Goal: Find specific page/section: Find specific page/section

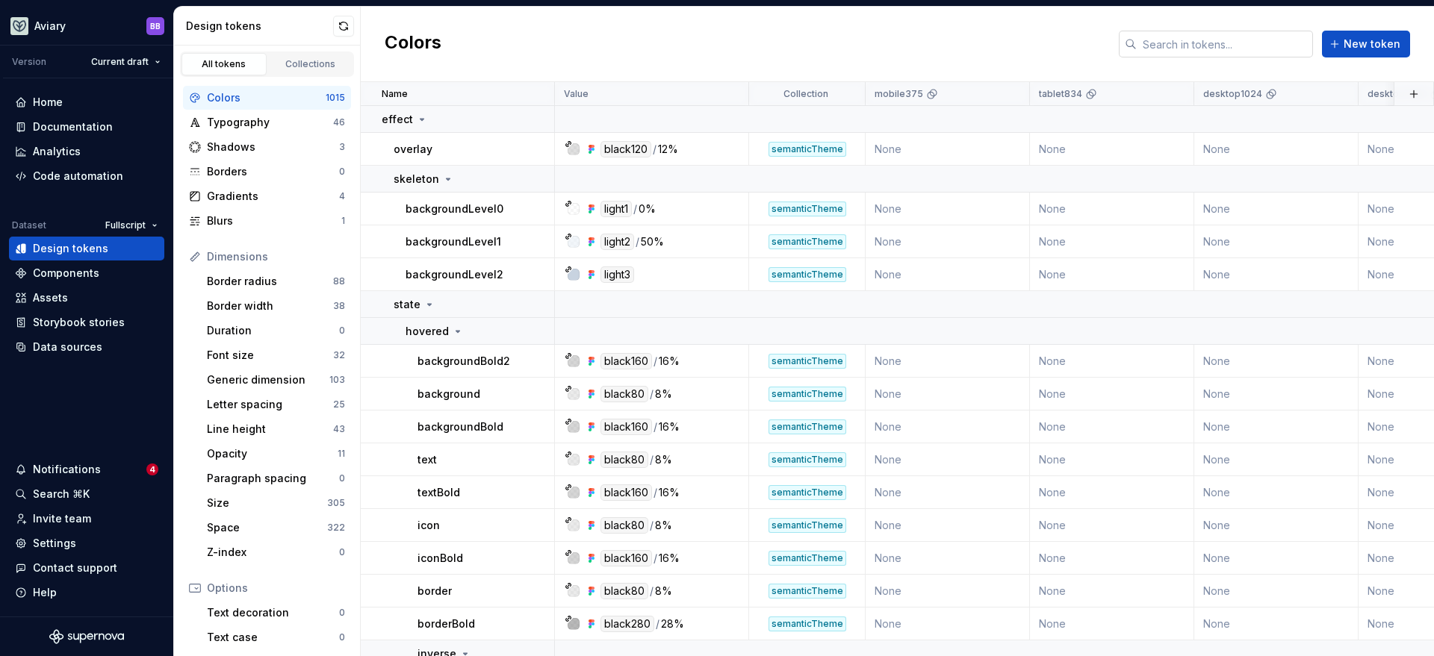
click at [1222, 40] on input "text" at bounding box center [1225, 44] width 176 height 27
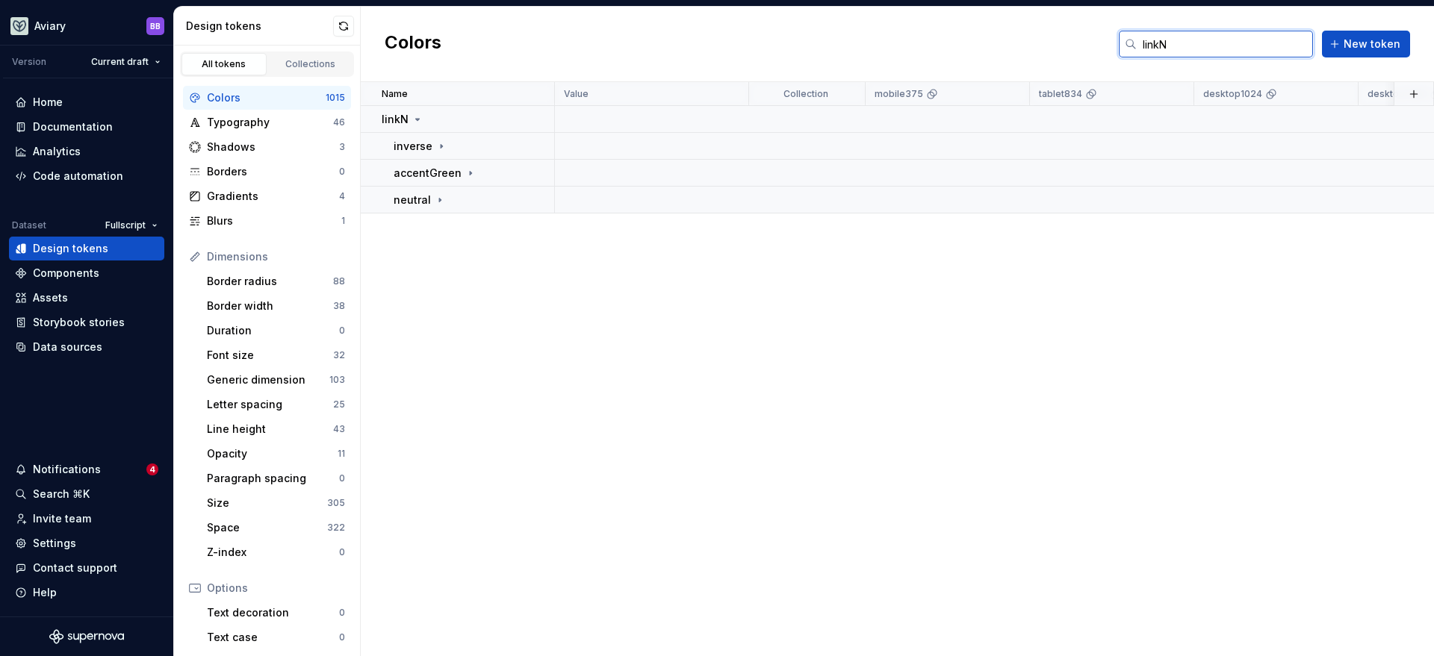
type input "linkN"
click at [627, 46] on div "Colors linkN New token" at bounding box center [897, 44] width 1073 height 75
click at [441, 145] on icon at bounding box center [441, 146] width 1 height 4
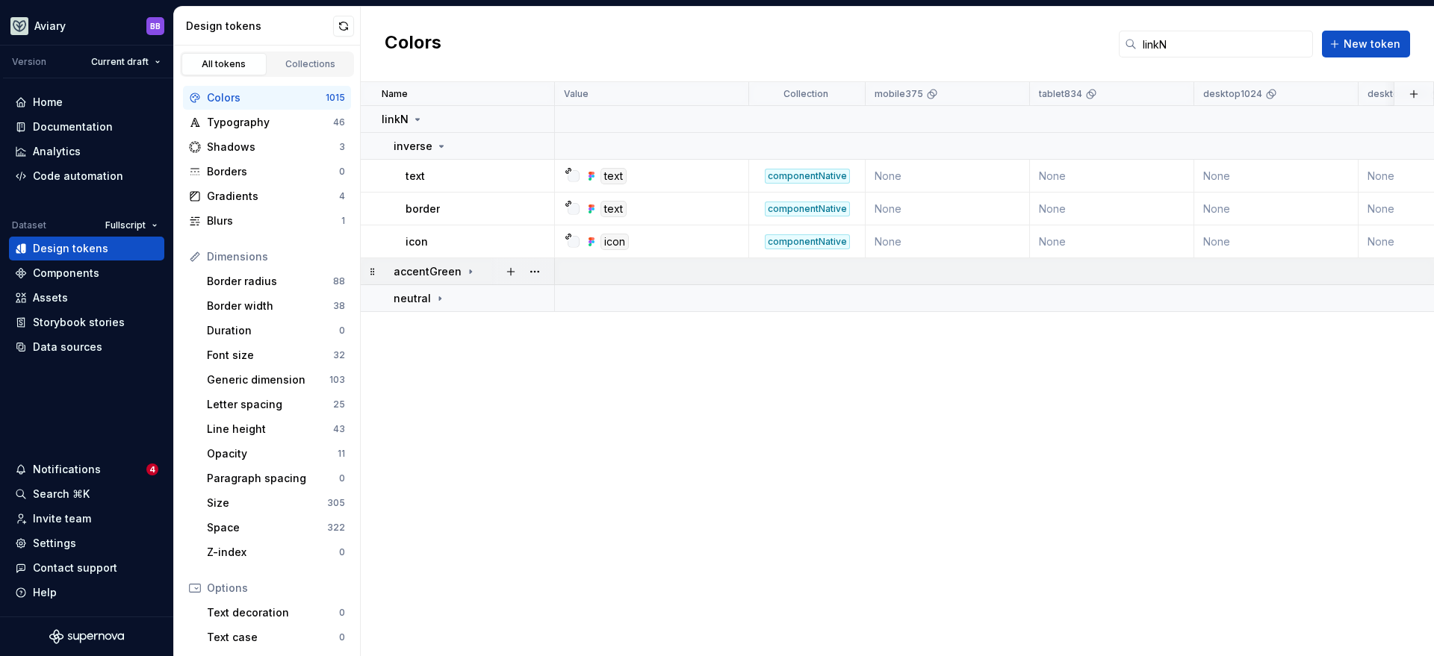
click at [470, 270] on icon at bounding box center [470, 272] width 1 height 4
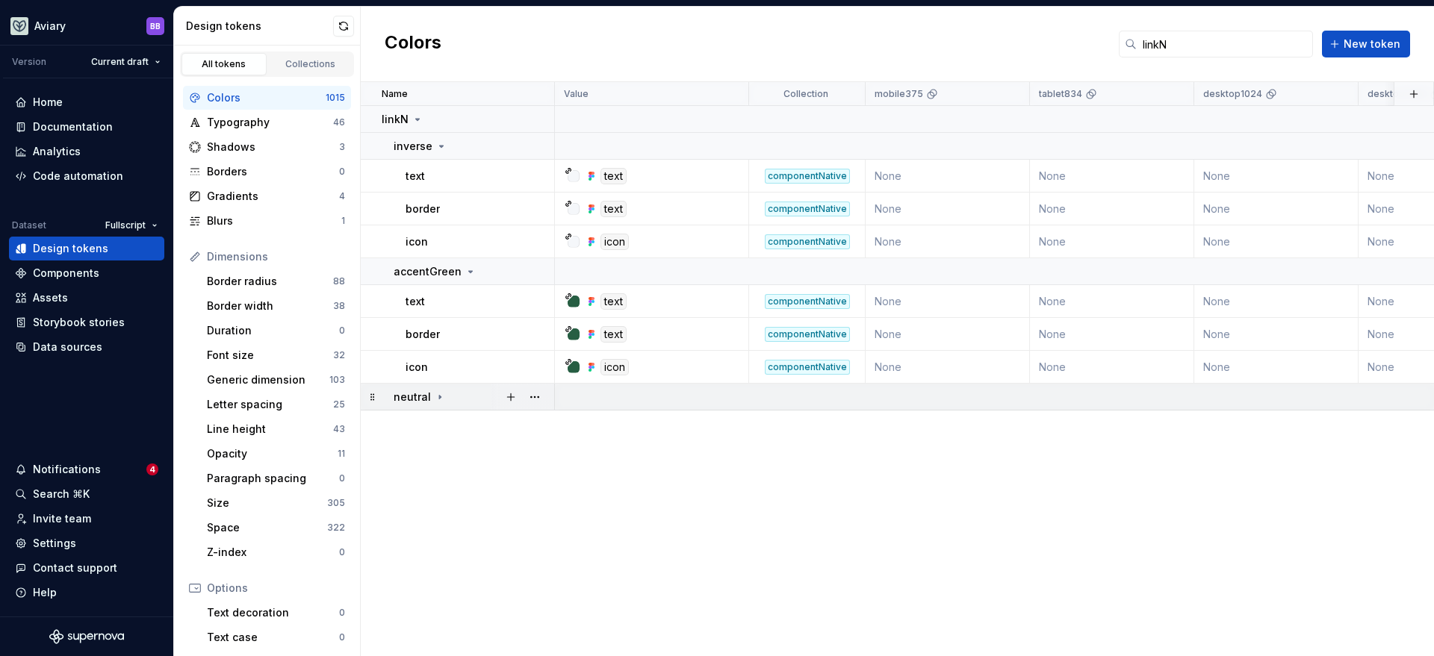
click at [440, 395] on icon at bounding box center [440, 397] width 12 height 12
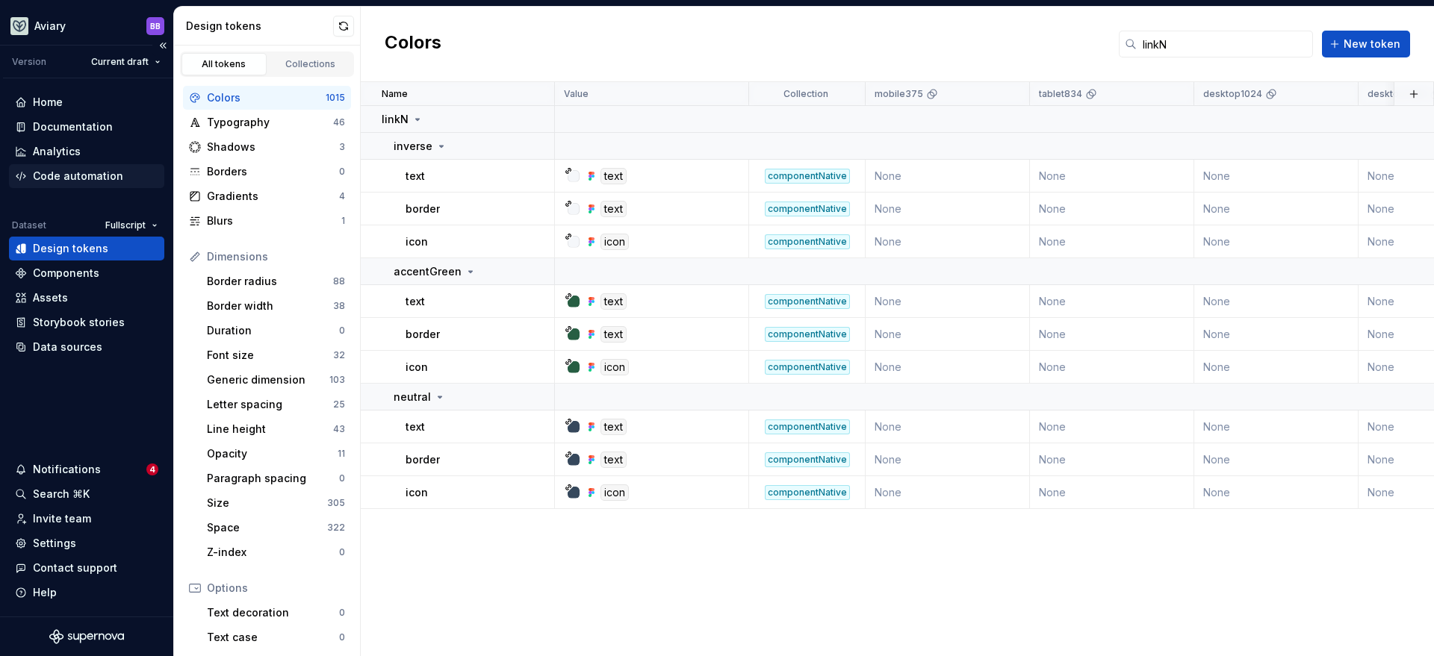
click at [78, 172] on div "Code automation" at bounding box center [78, 176] width 90 height 15
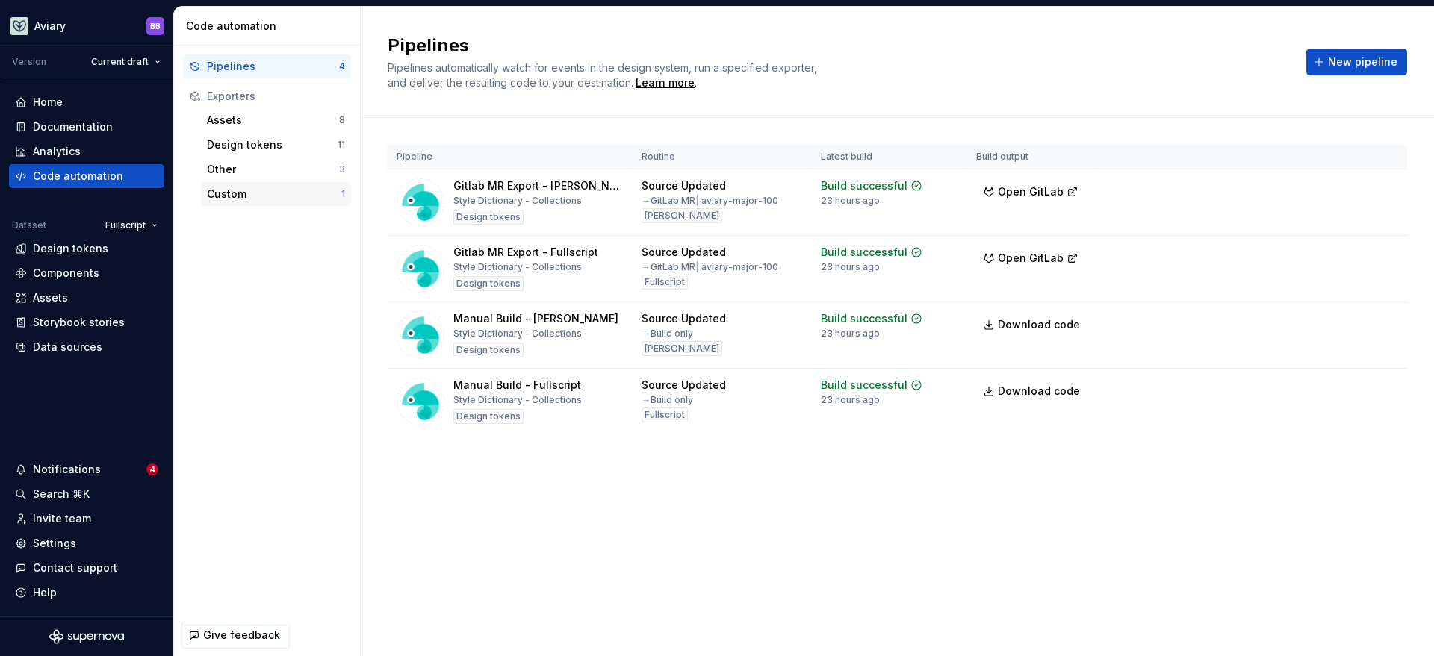
click at [295, 196] on div "Custom" at bounding box center [274, 194] width 134 height 15
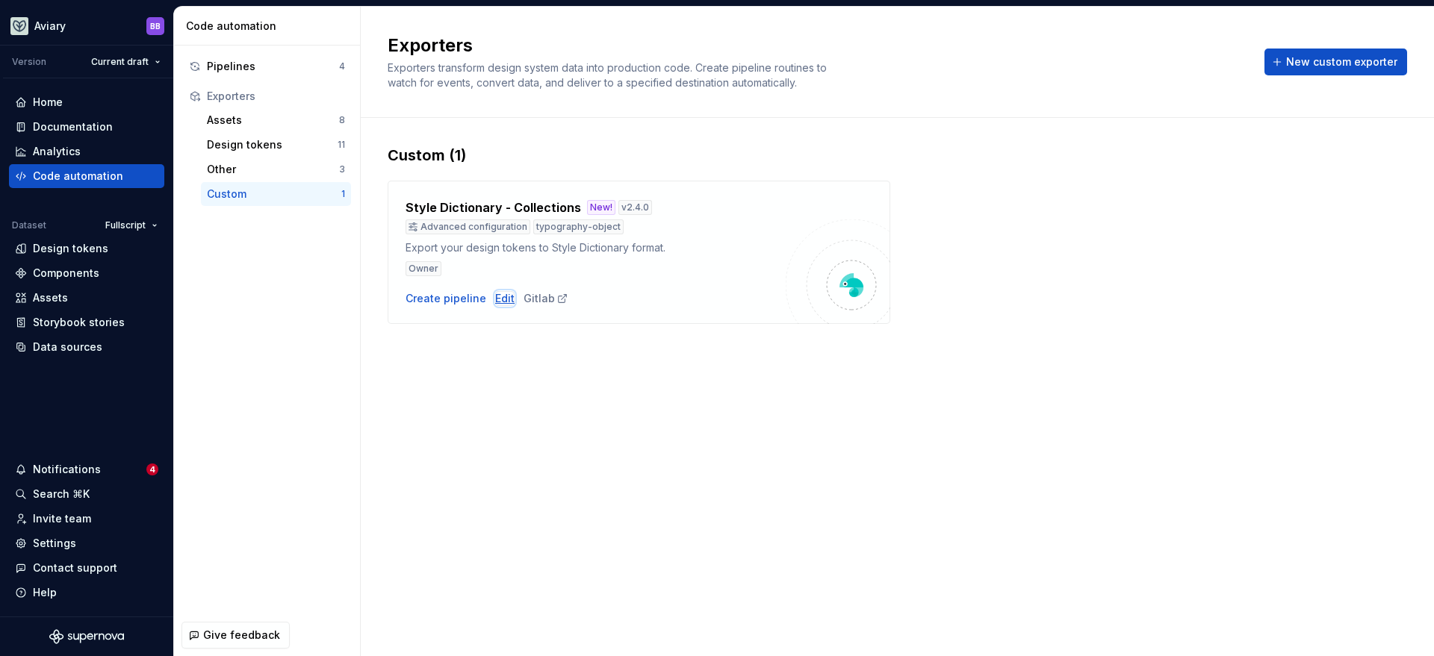
click at [503, 299] on div "Edit" at bounding box center [504, 298] width 19 height 15
click at [287, 69] on div "Pipelines" at bounding box center [273, 66] width 132 height 15
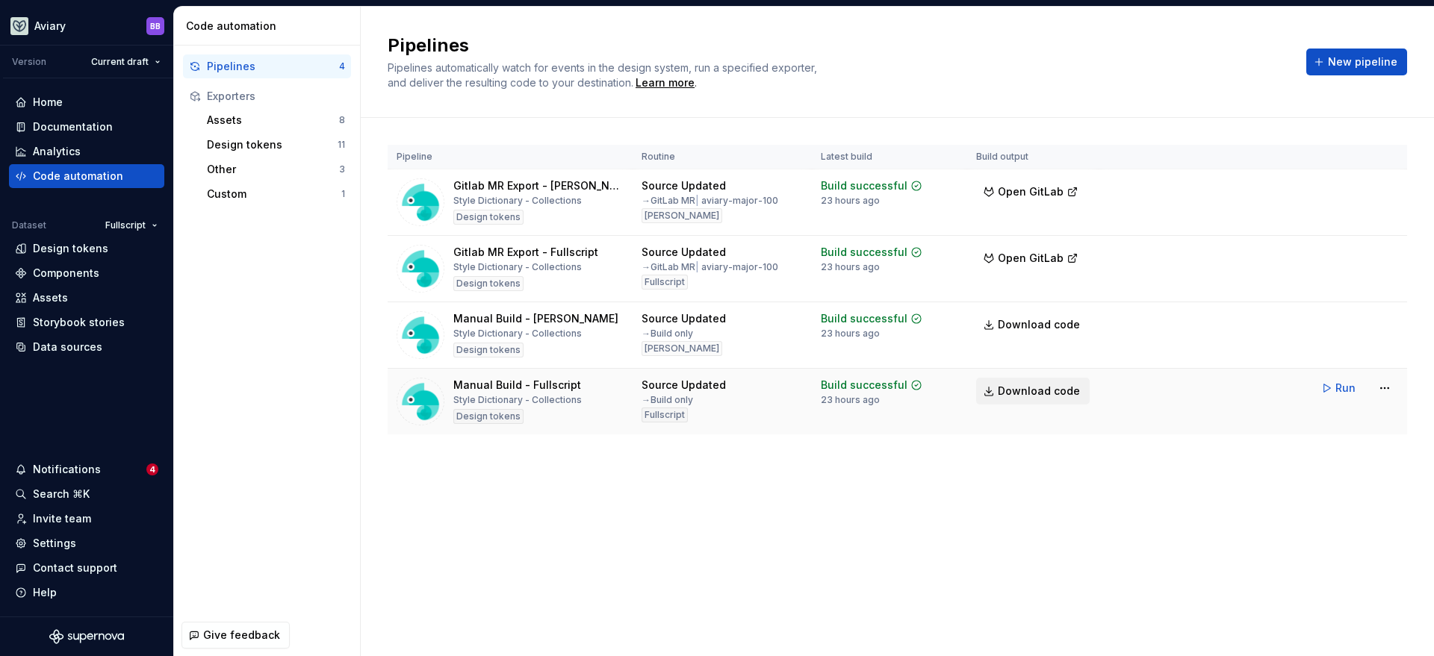
click at [1058, 392] on span "Download code" at bounding box center [1039, 391] width 82 height 15
click at [1341, 393] on span "Run" at bounding box center [1345, 388] width 20 height 15
click at [1022, 396] on span "Download code" at bounding box center [1039, 391] width 82 height 15
click at [131, 251] on div "Design tokens" at bounding box center [86, 248] width 143 height 15
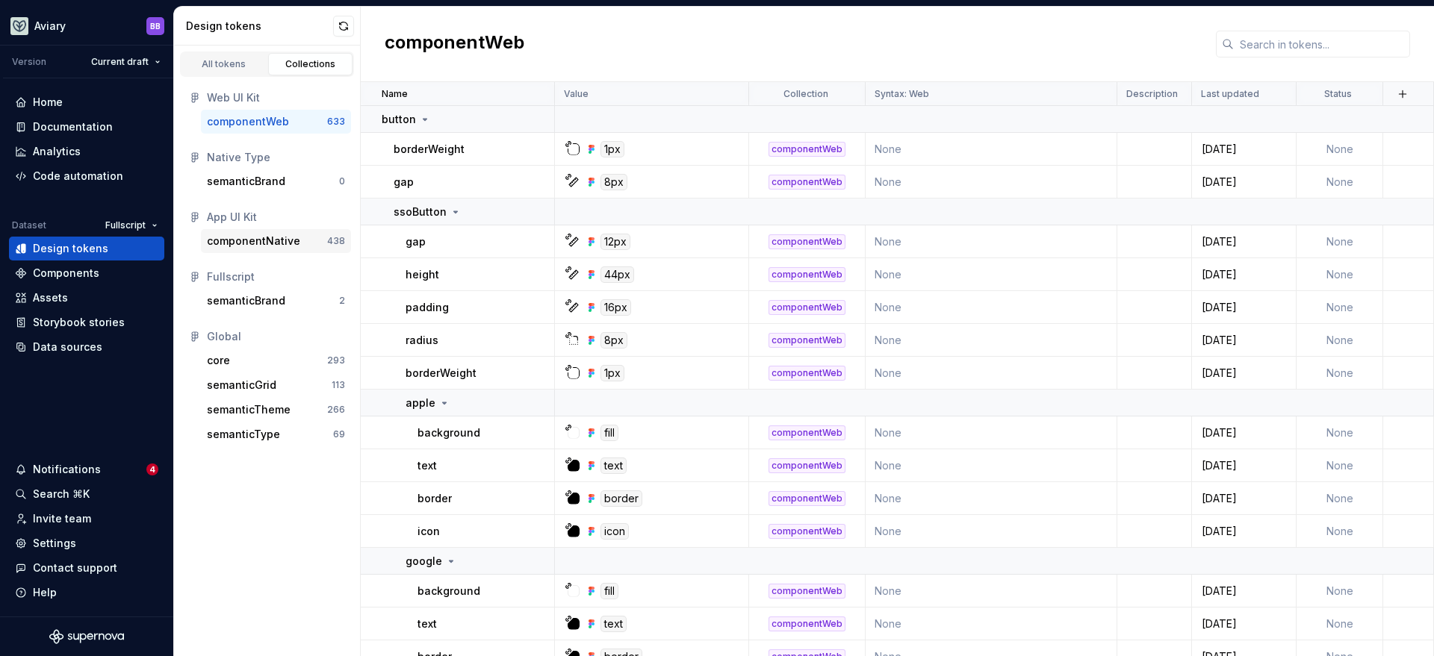
click at [280, 234] on div "componentNative" at bounding box center [253, 241] width 93 height 15
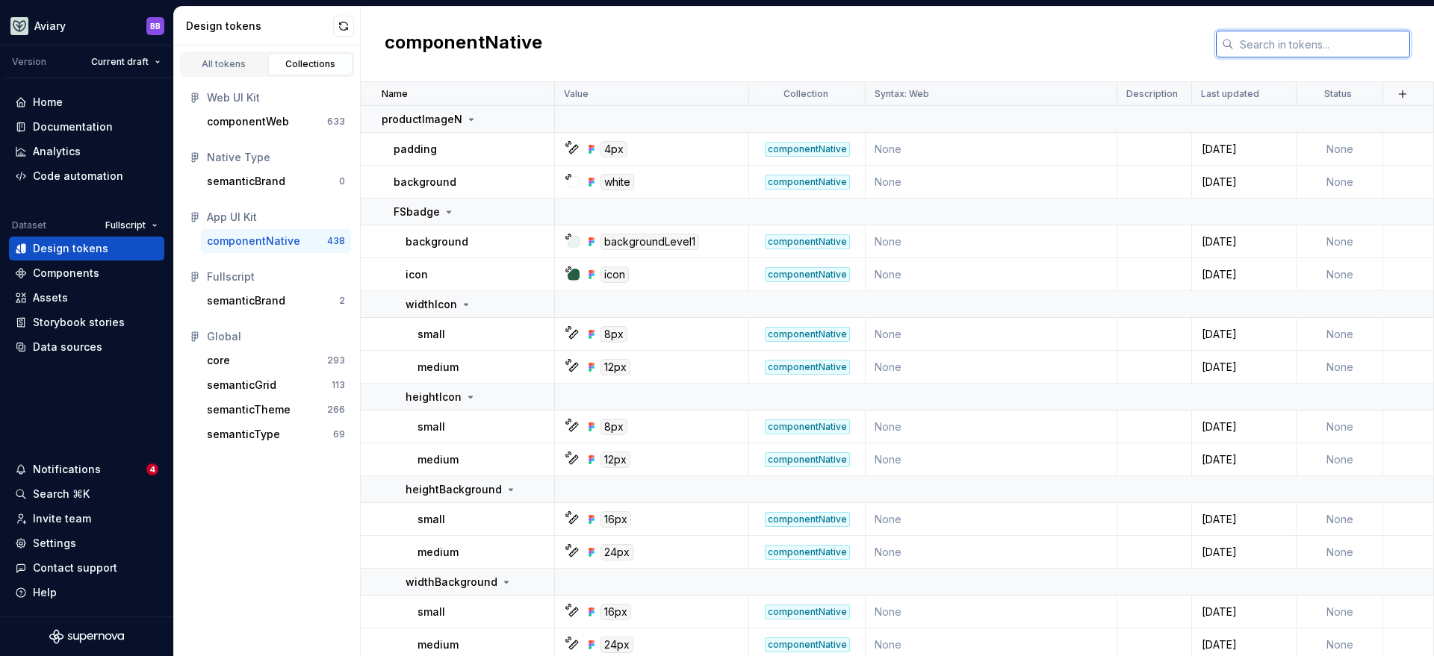
click at [1284, 41] on input "text" at bounding box center [1322, 44] width 176 height 27
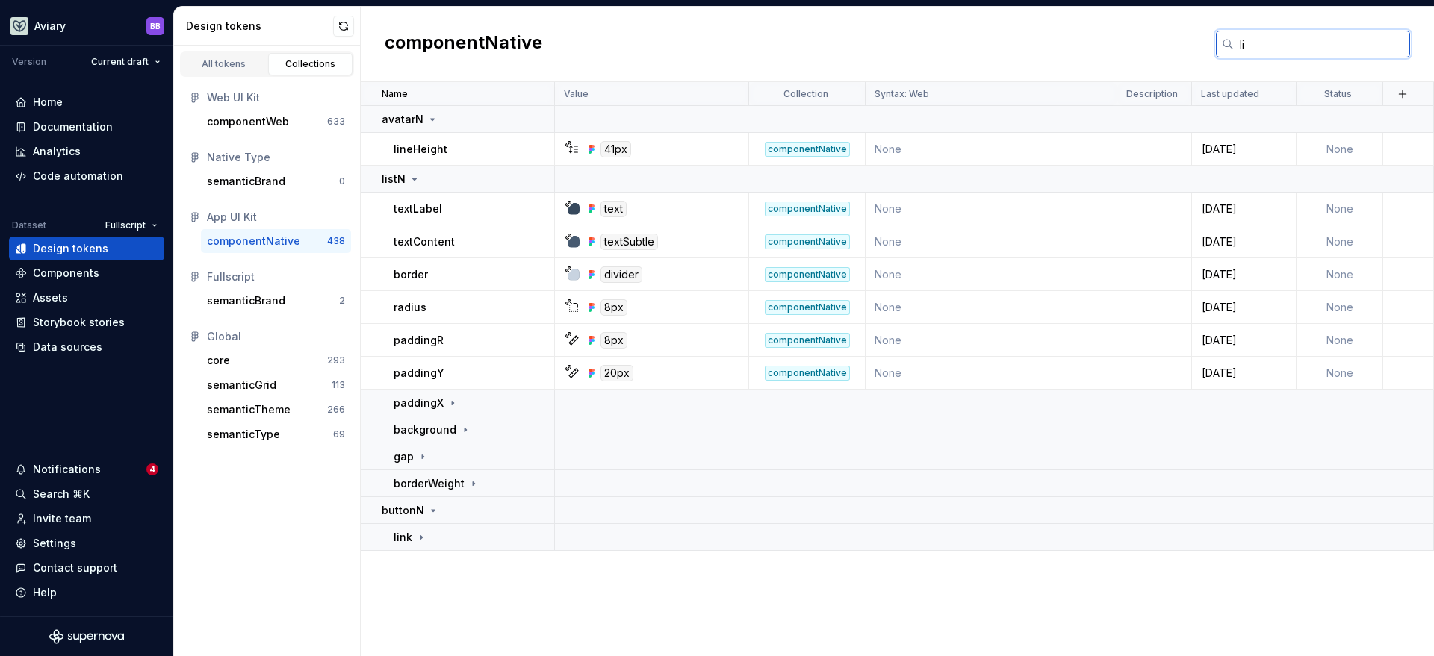
type input "l"
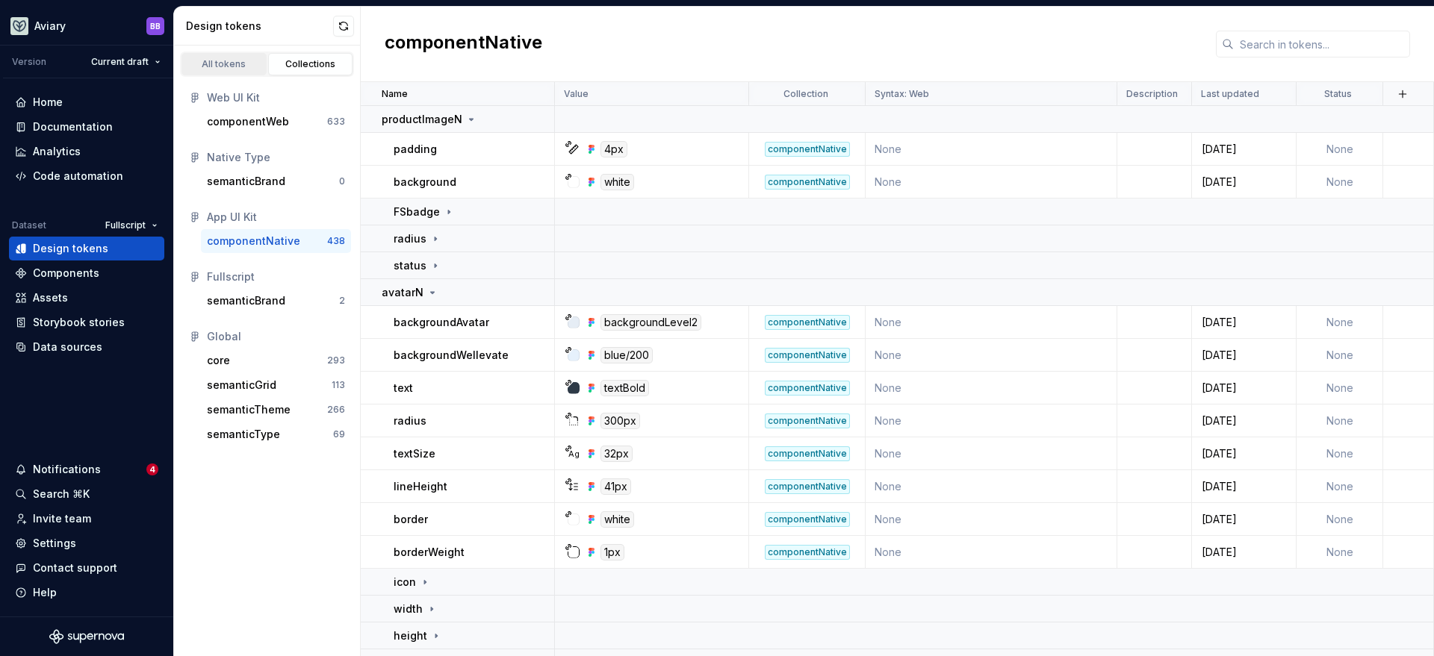
click at [240, 60] on div "All tokens" at bounding box center [224, 64] width 75 height 12
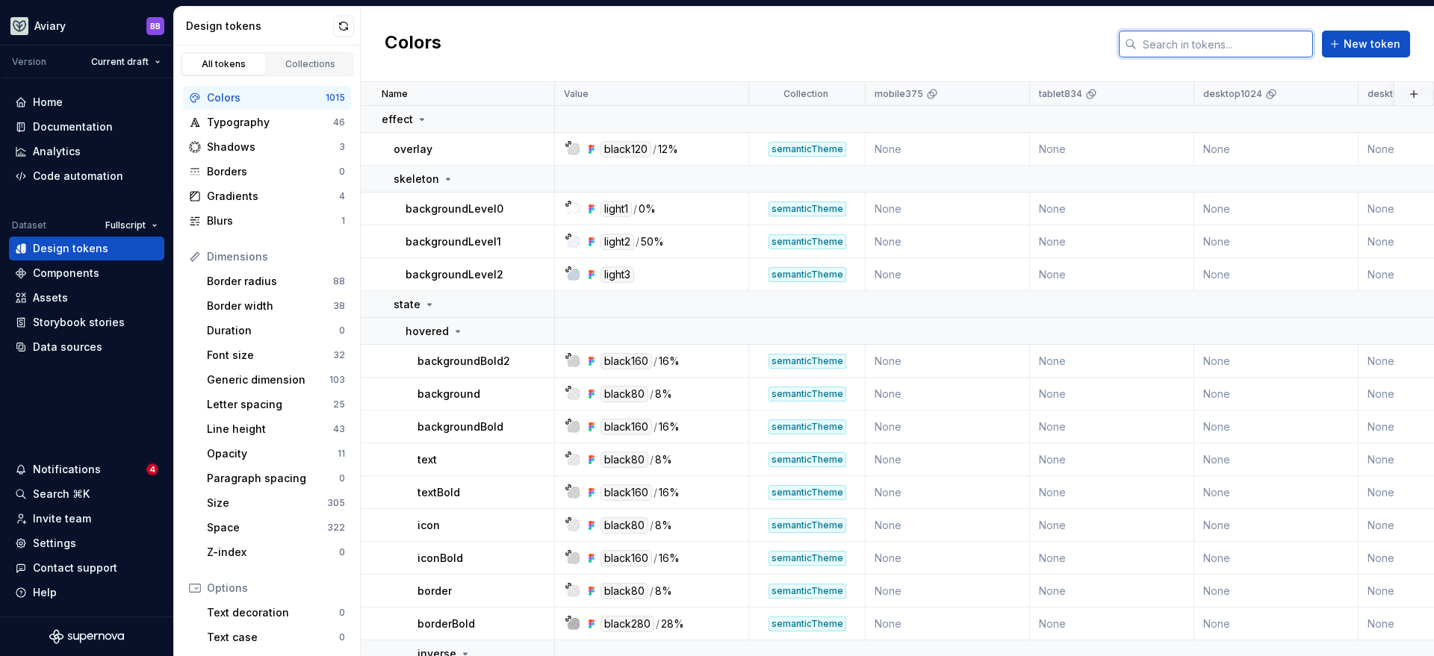
click at [1289, 45] on input "text" at bounding box center [1225, 44] width 176 height 27
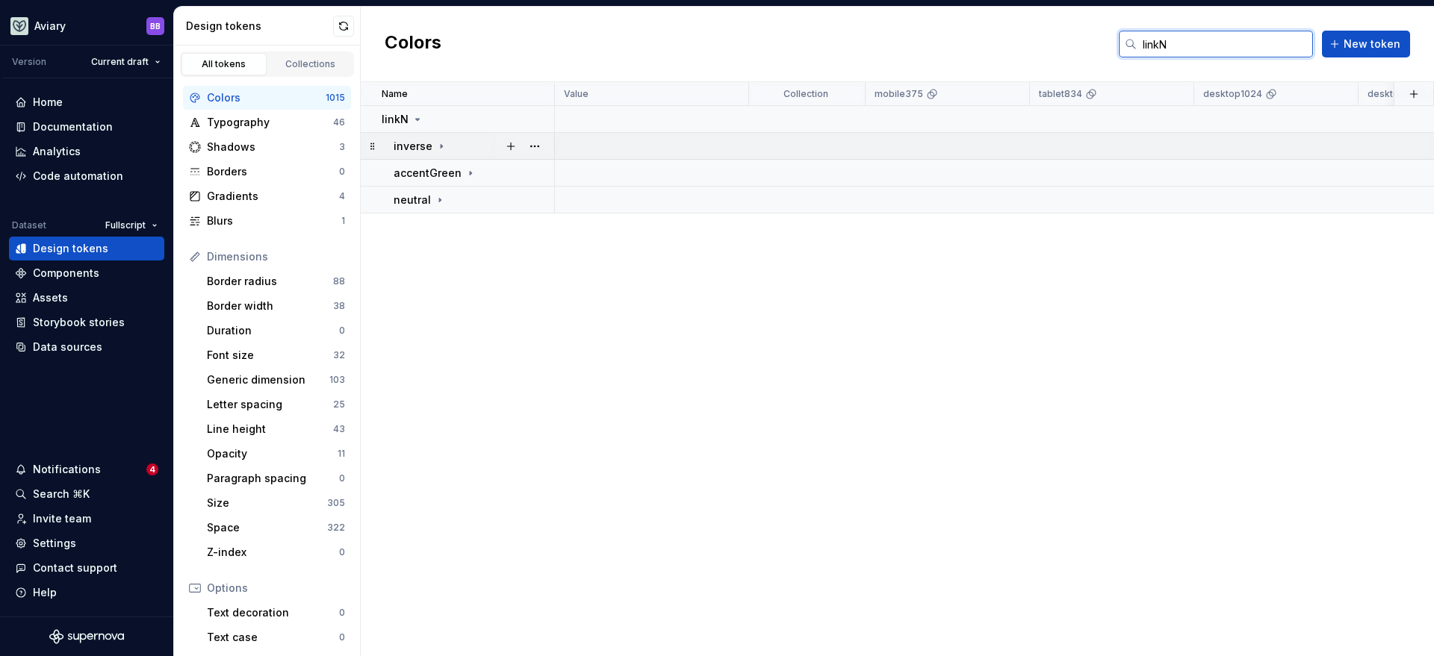
type input "linkN"
click at [439, 151] on icon at bounding box center [441, 146] width 12 height 12
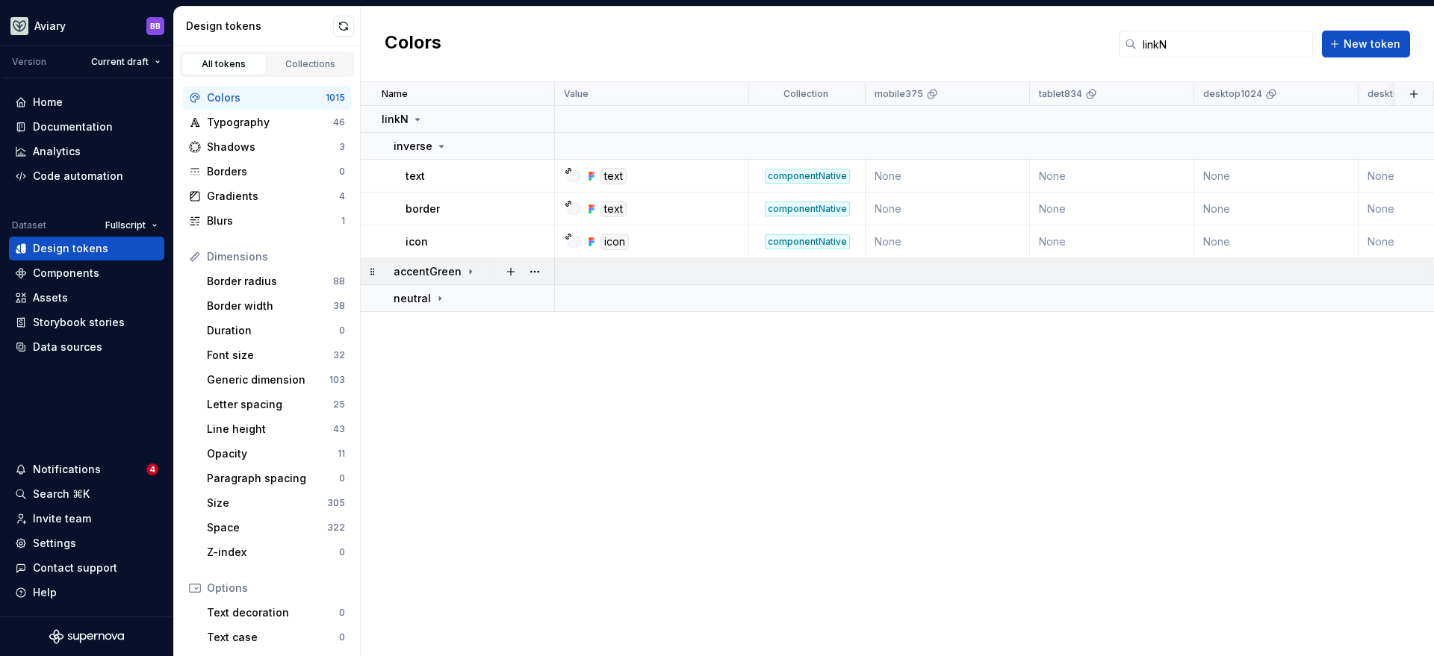
click at [469, 271] on icon at bounding box center [470, 272] width 12 height 12
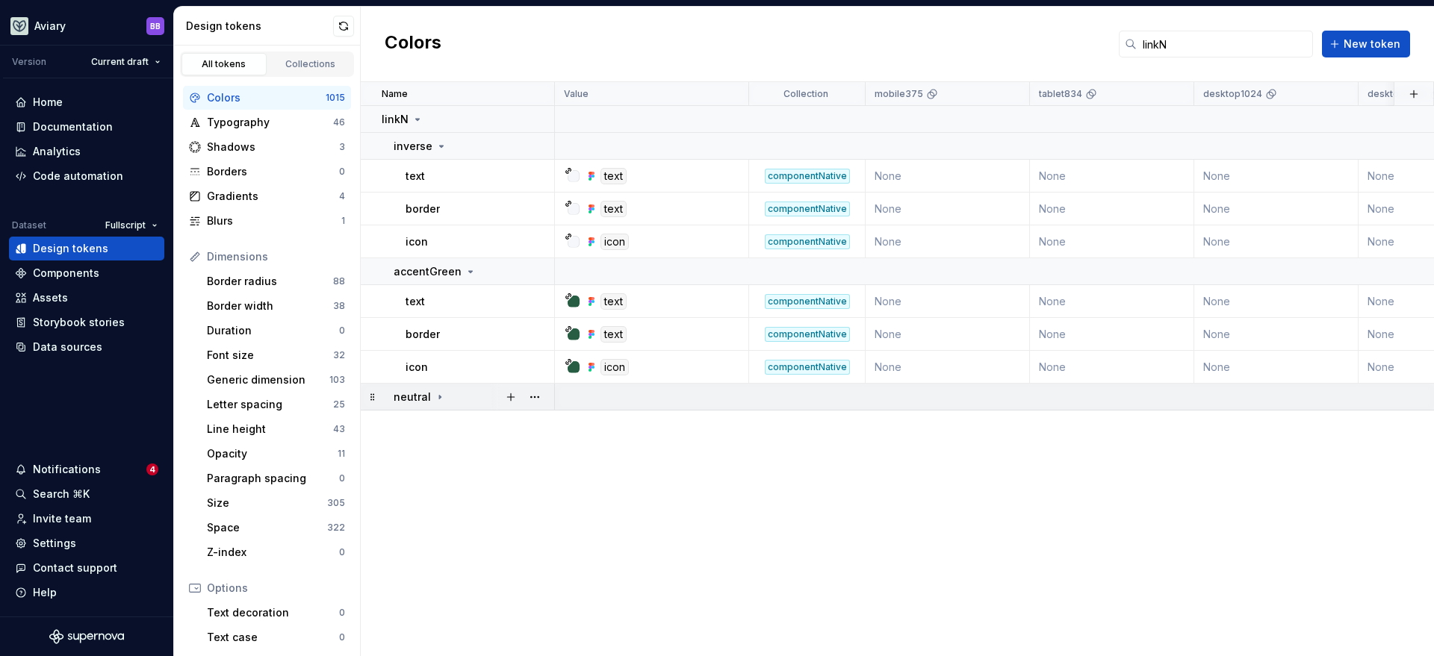
click at [437, 395] on icon at bounding box center [440, 397] width 12 height 12
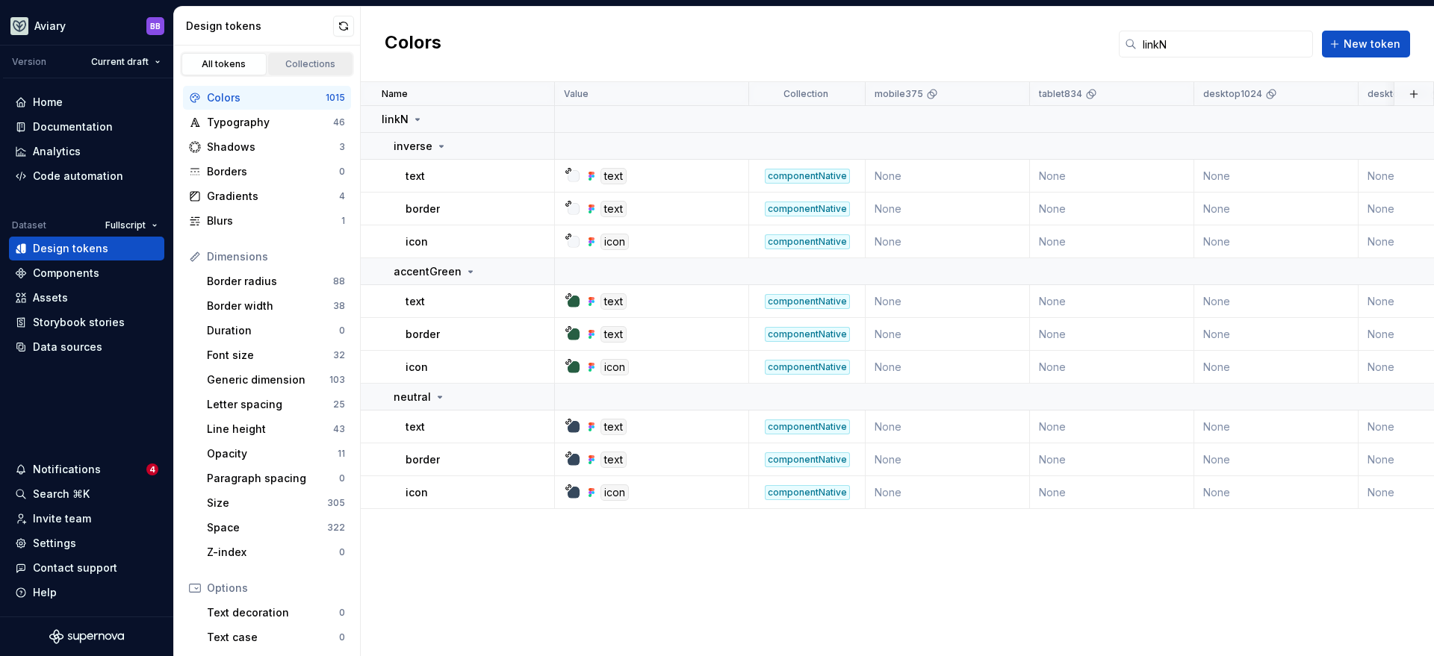
click at [296, 59] on div "Collections" at bounding box center [310, 64] width 75 height 12
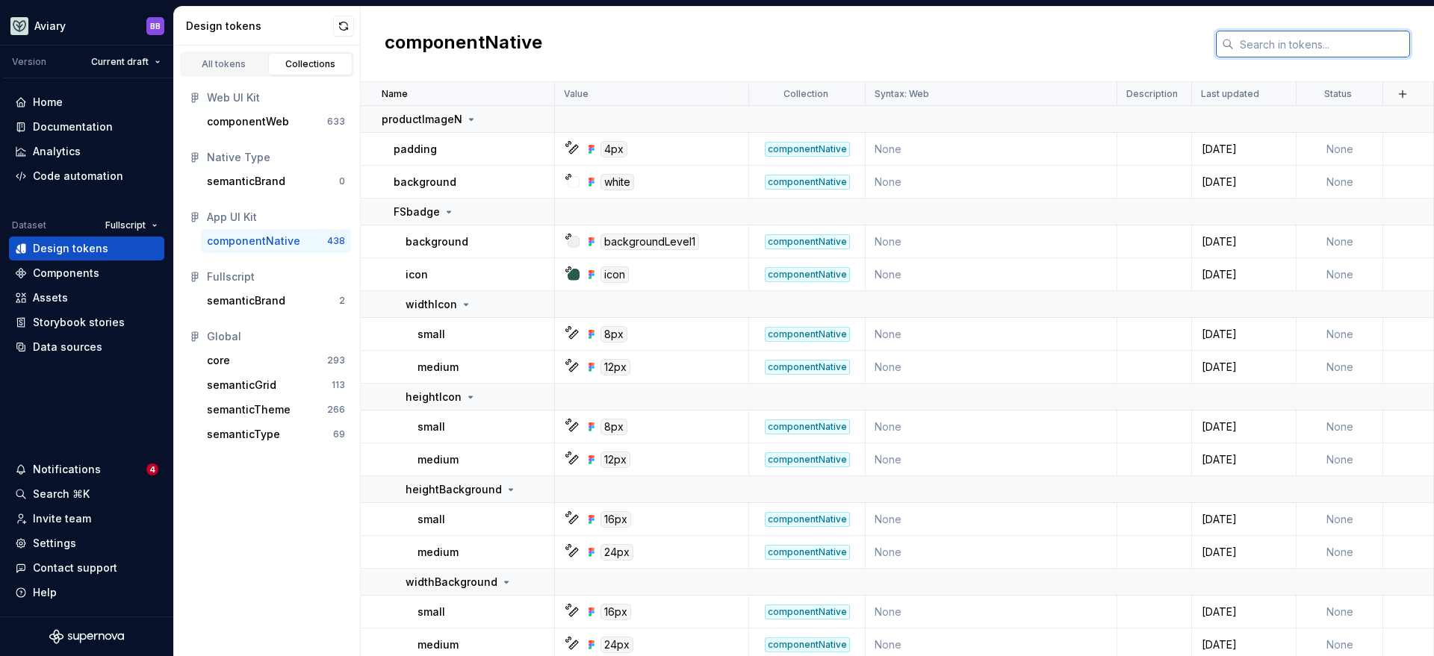
click at [1343, 49] on input "text" at bounding box center [1322, 44] width 176 height 27
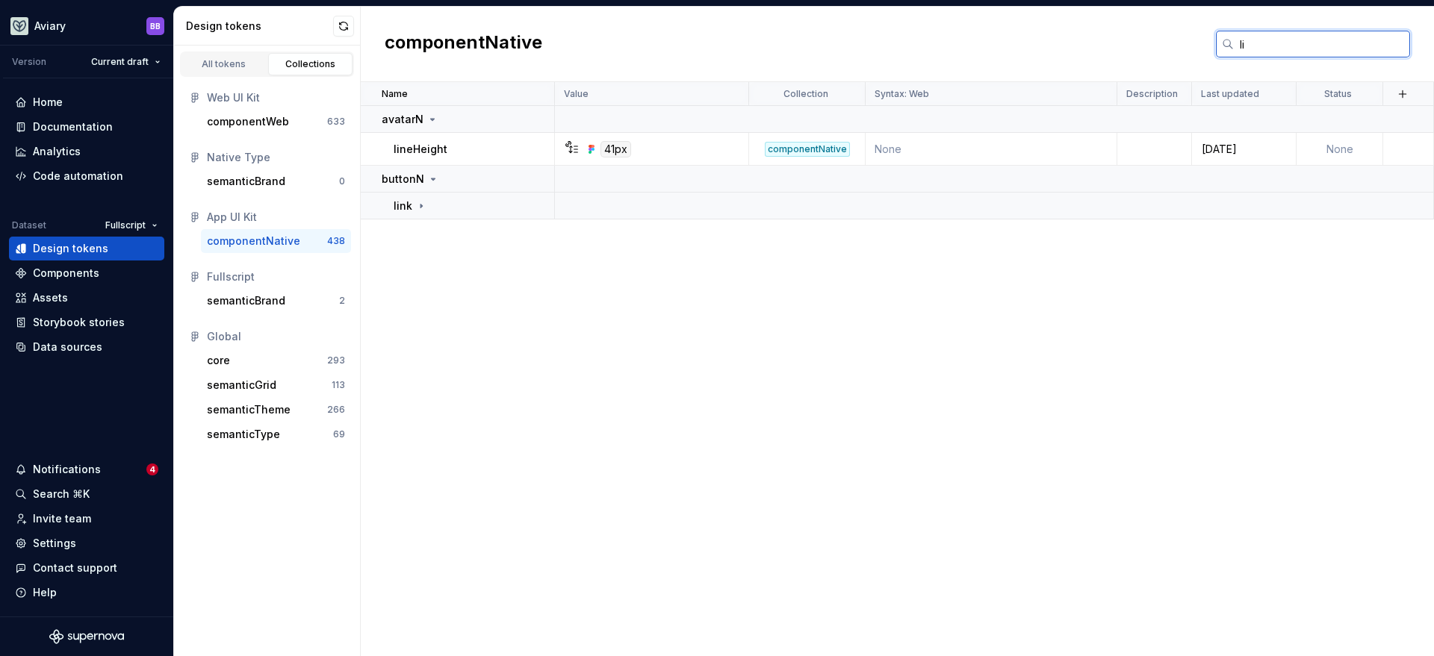
type input "l"
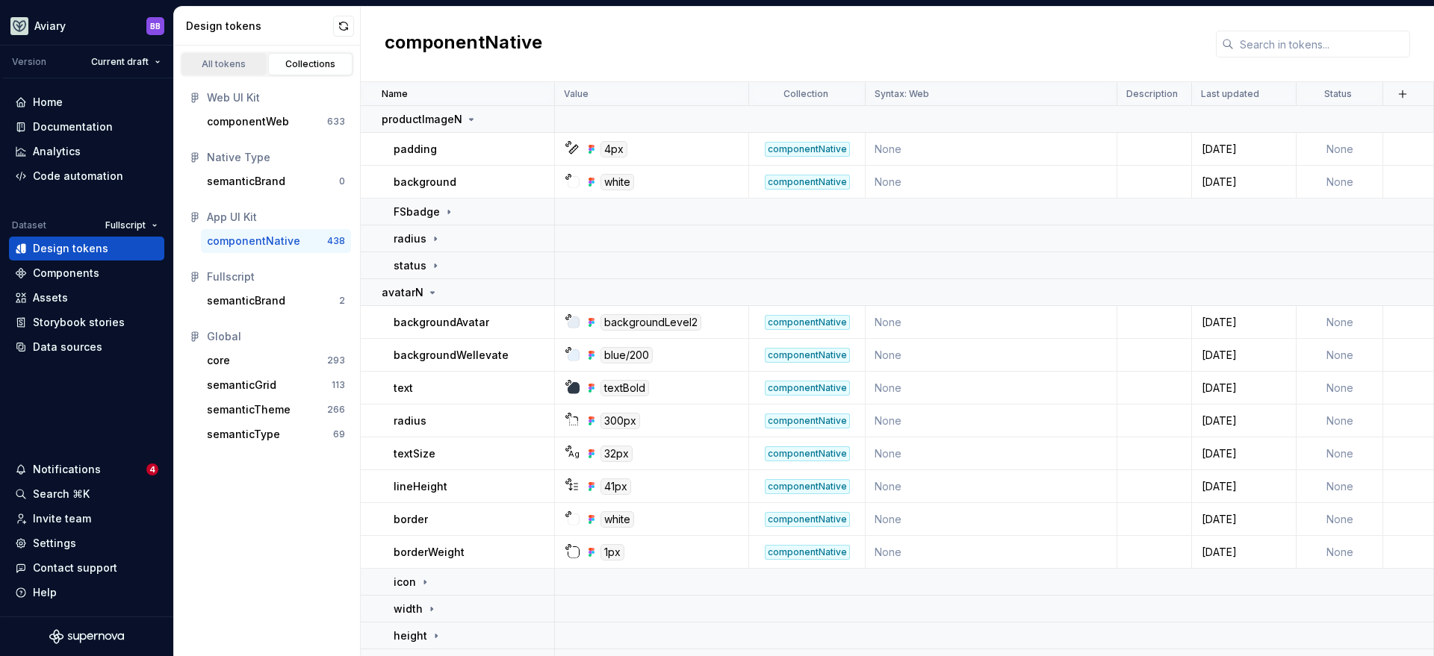
click at [228, 68] on div "All tokens" at bounding box center [224, 64] width 75 height 12
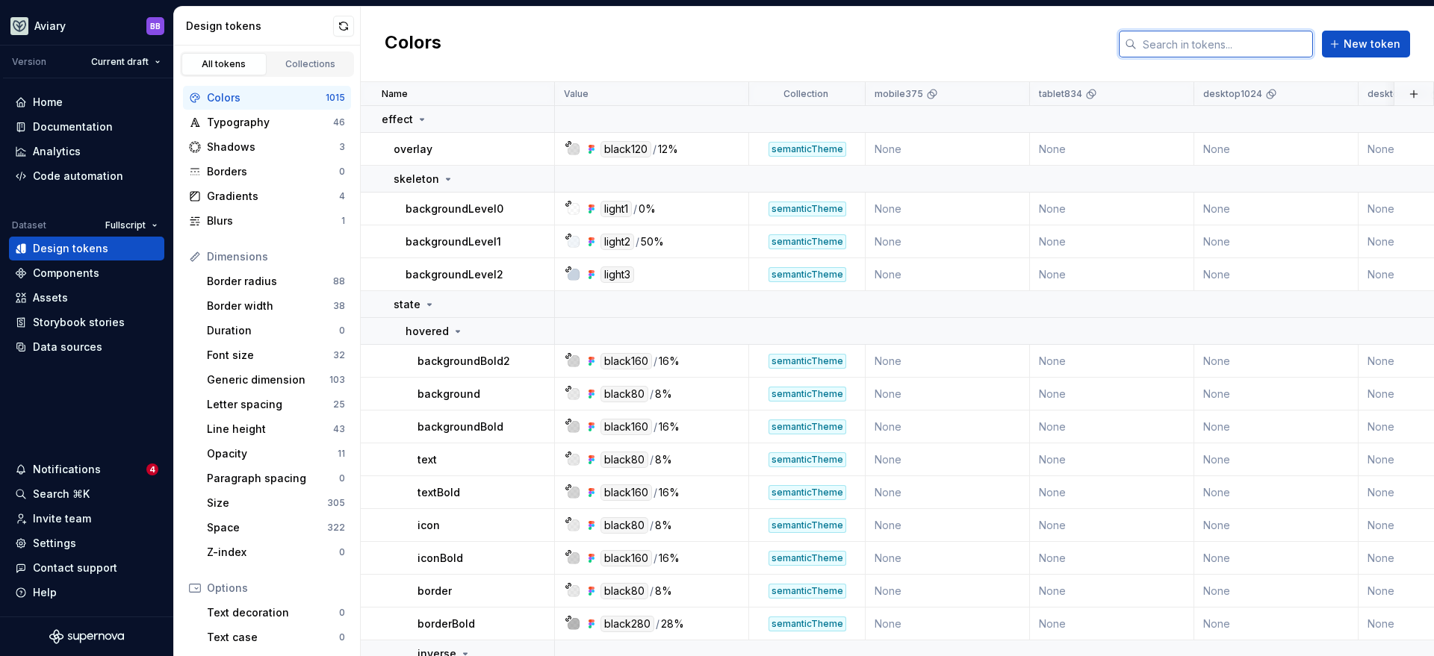
click at [1234, 42] on input "text" at bounding box center [1225, 44] width 176 height 27
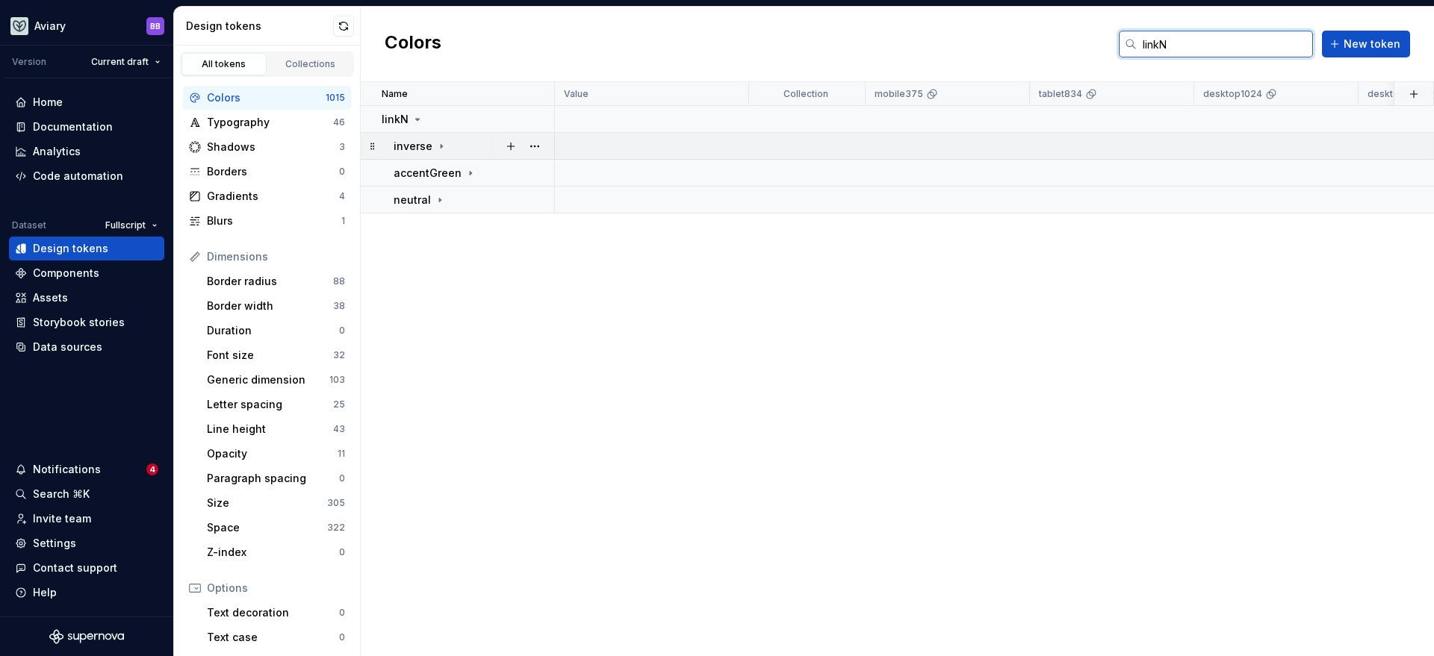
type input "linkN"
click at [437, 141] on icon at bounding box center [441, 146] width 12 height 12
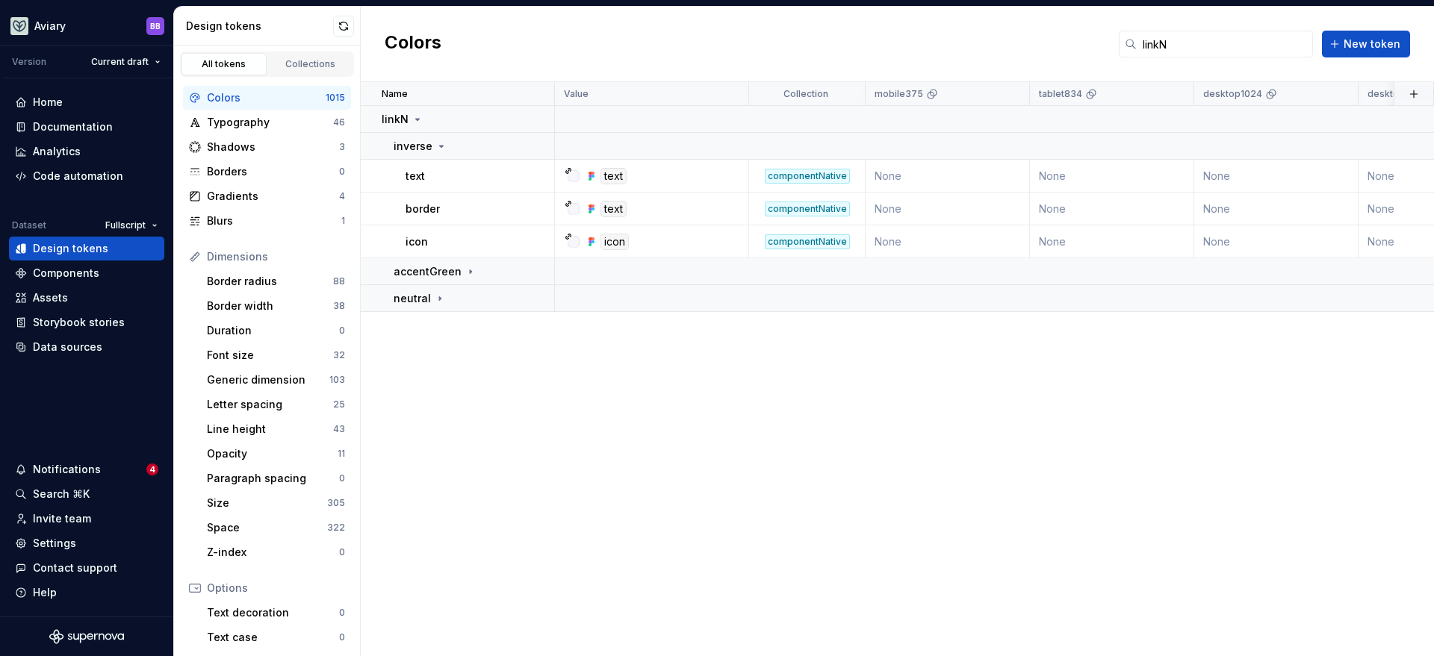
click at [532, 452] on div "Name Value Collection mobile375 tablet834 desktop1024 desktop1280 Syntax: Web d…" at bounding box center [897, 369] width 1073 height 574
click at [311, 55] on link "Collections" at bounding box center [310, 64] width 85 height 22
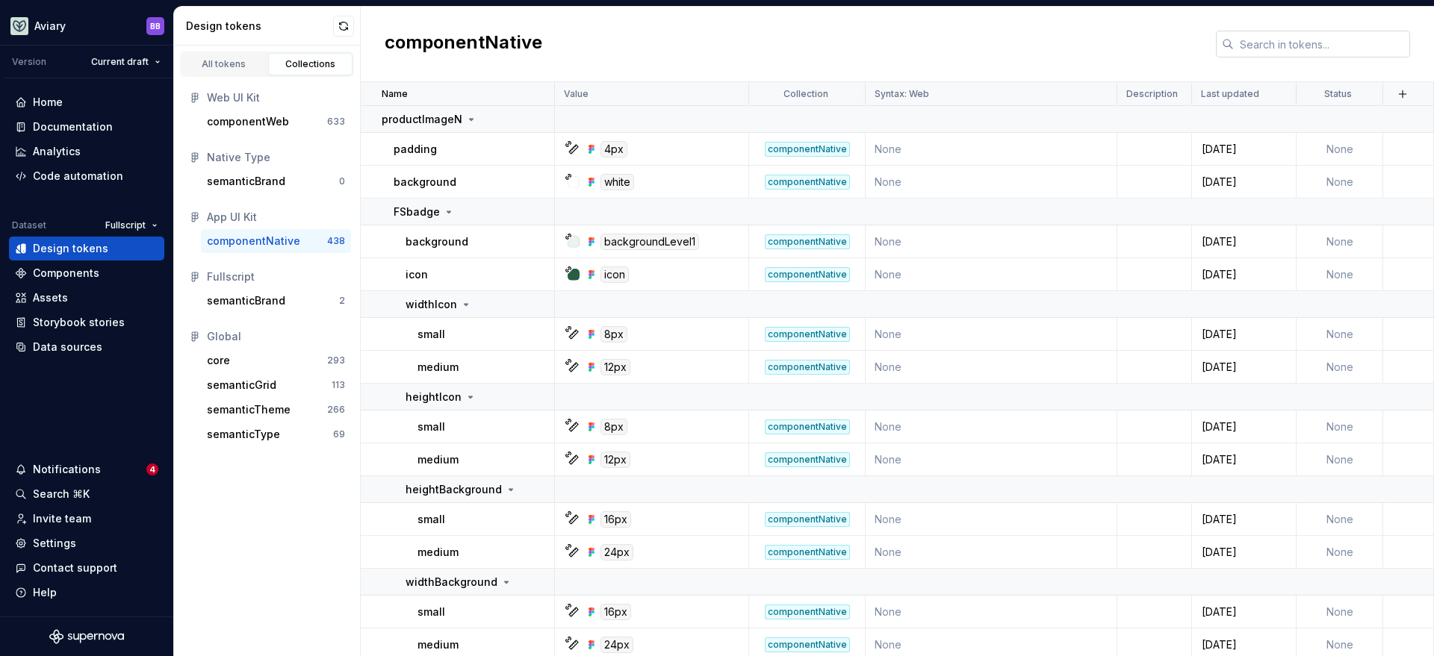
click at [1290, 43] on input "text" at bounding box center [1322, 44] width 176 height 27
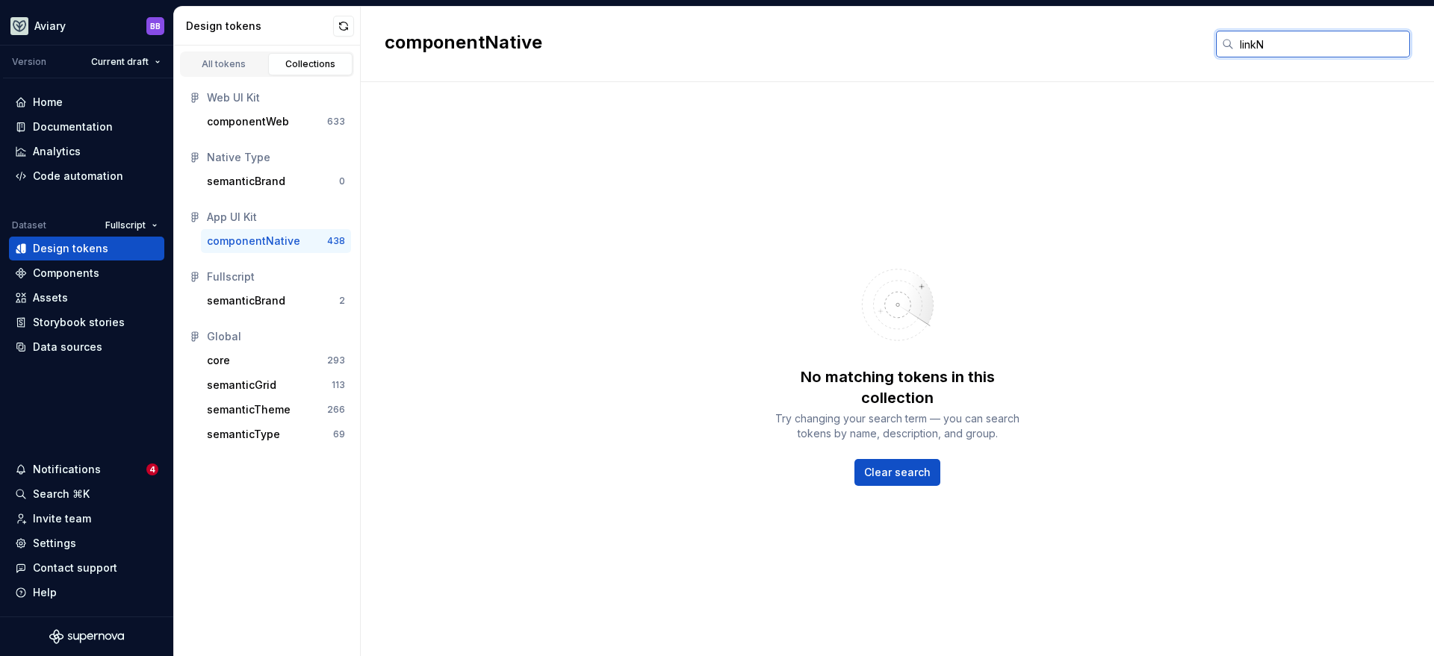
type input "linkN"
click at [1186, 240] on div "No matching tokens in this collection Try changing your search term — you can s…" at bounding box center [897, 369] width 1073 height 574
click at [1295, 41] on input "linkN" at bounding box center [1322, 44] width 176 height 27
click at [314, 114] on div "componentWeb 633" at bounding box center [276, 122] width 150 height 24
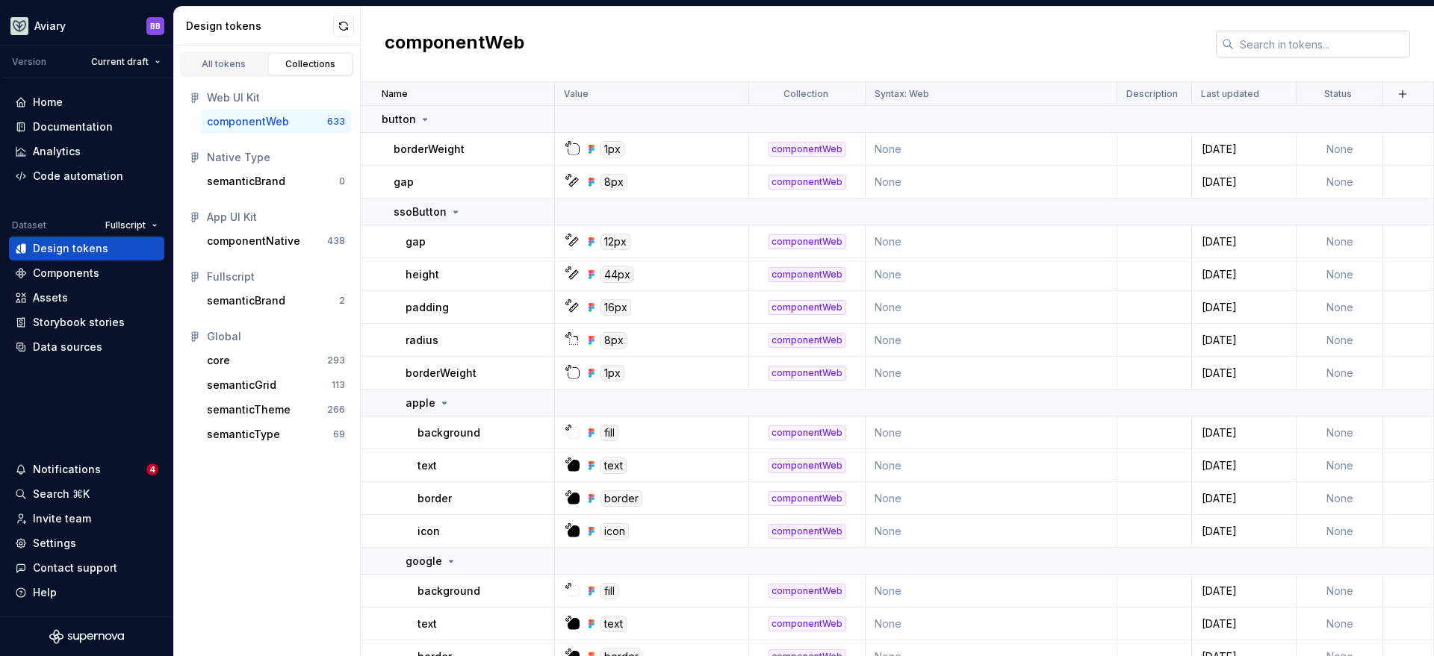
click at [1282, 40] on input "text" at bounding box center [1322, 44] width 176 height 27
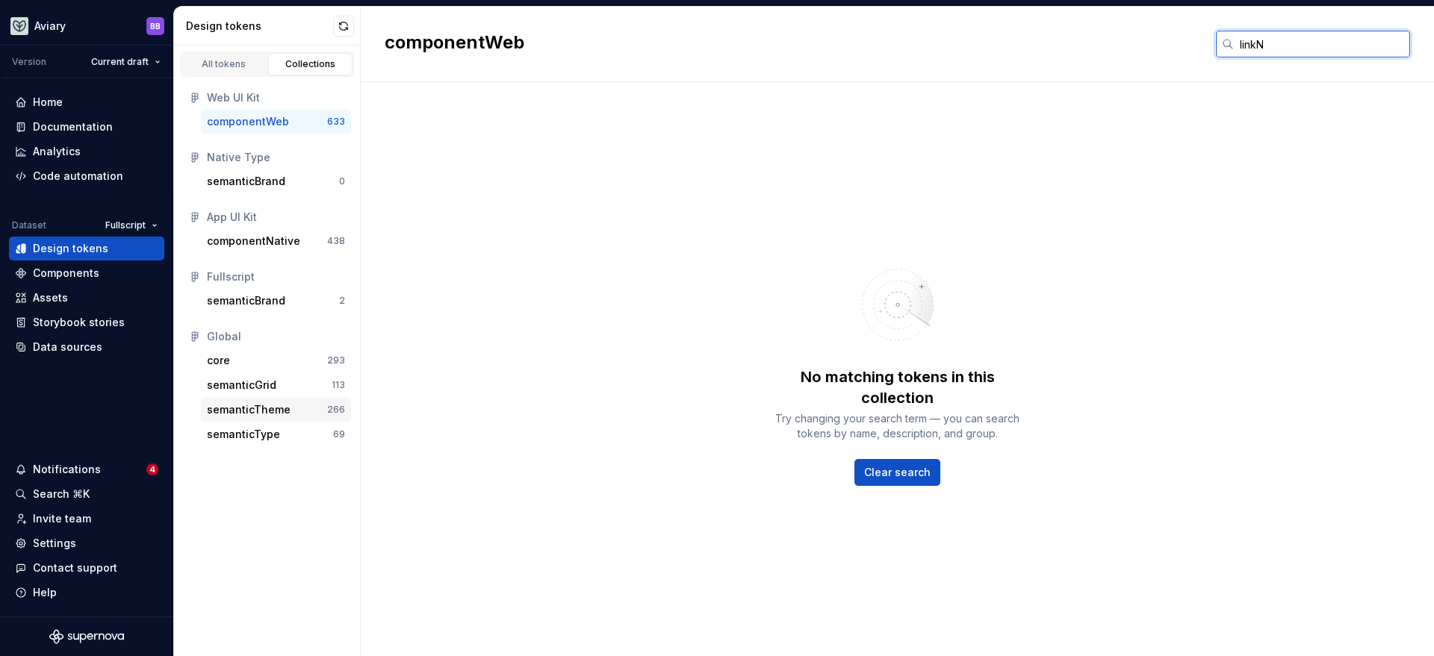
type input "linkN"
click at [292, 409] on div "semanticTheme" at bounding box center [267, 409] width 120 height 15
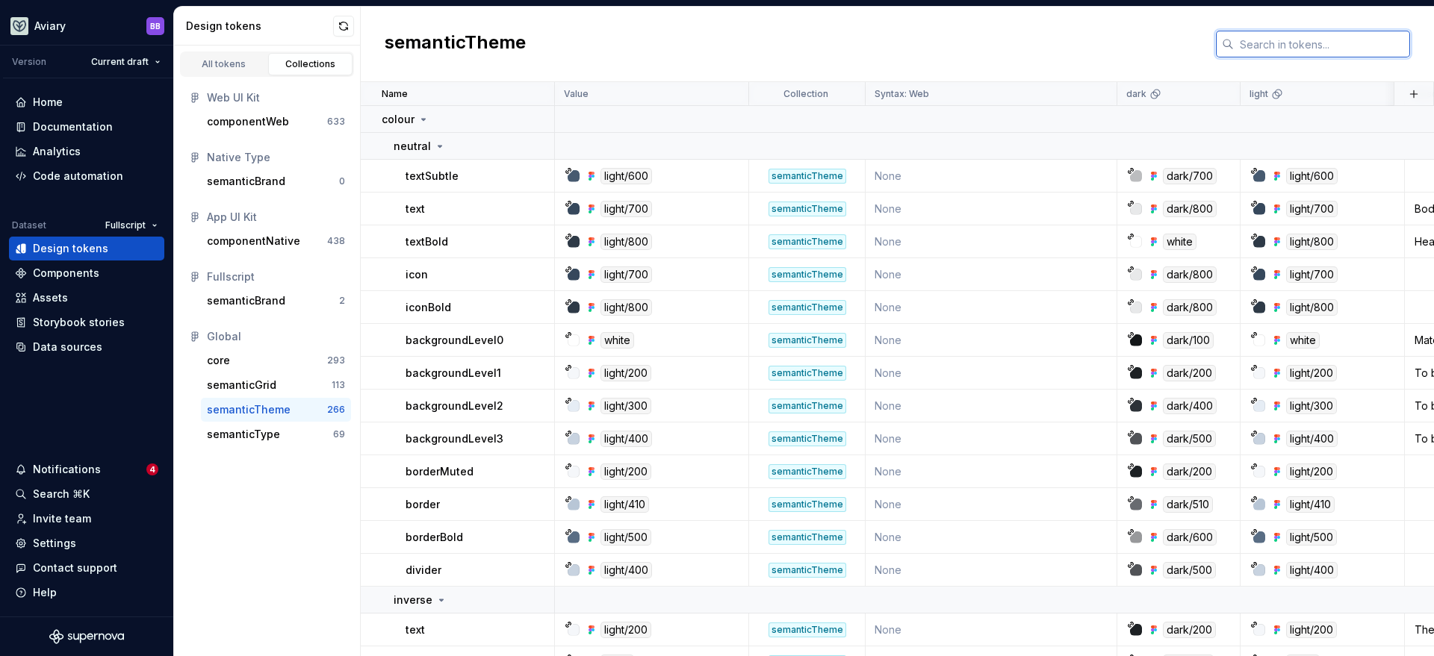
click at [1298, 46] on input "text" at bounding box center [1322, 44] width 176 height 27
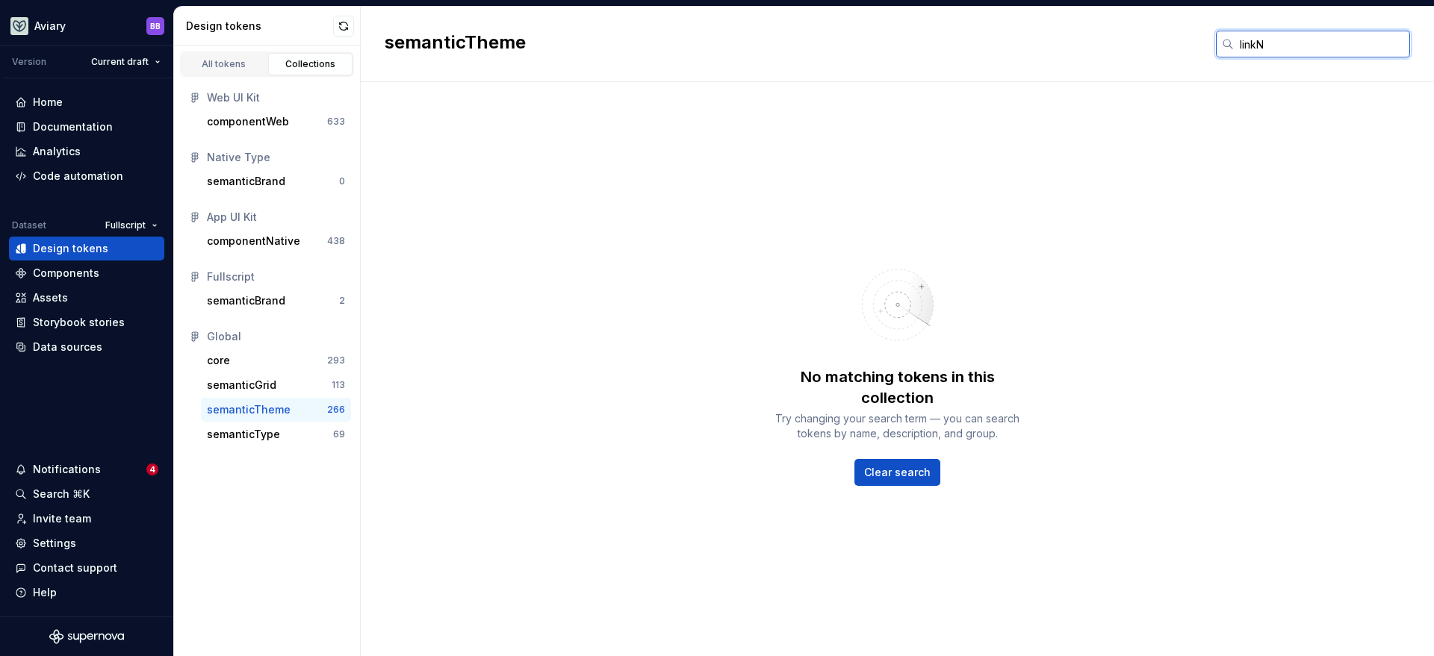
type input "linkN"
